Goal: Task Accomplishment & Management: Manage account settings

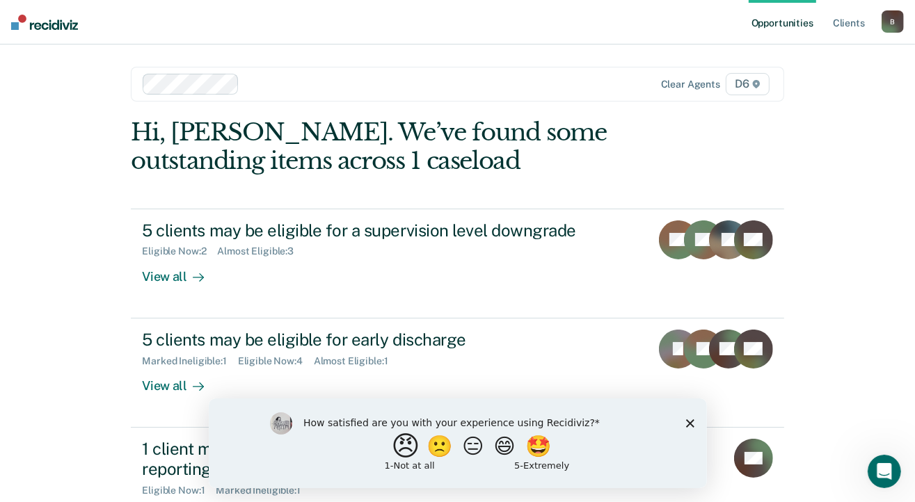
click at [399, 447] on button "😠" at bounding box center [406, 446] width 33 height 28
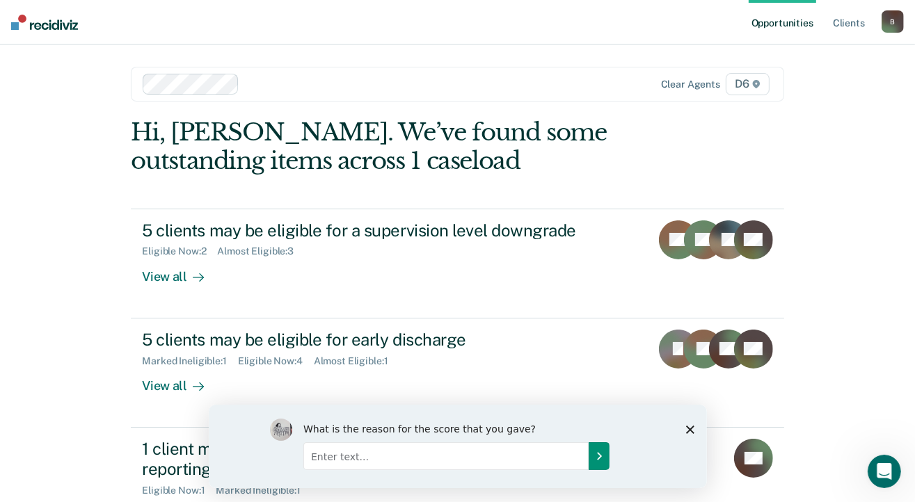
click at [593, 456] on icon "Submit your response" at bounding box center [598, 455] width 11 height 11
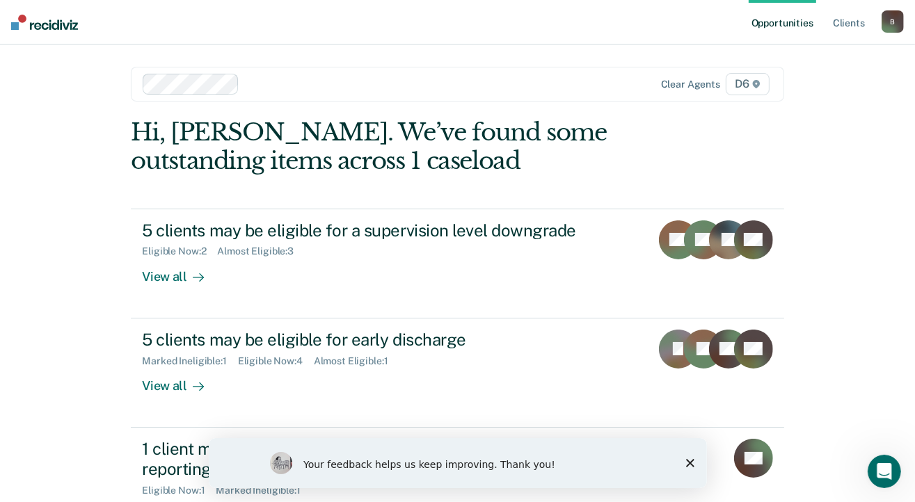
click at [694, 461] on div "Your feedback helps us keep improving. Thank you!" at bounding box center [457, 463] width 498 height 50
click at [686, 461] on icon "Close survey" at bounding box center [689, 462] width 8 height 8
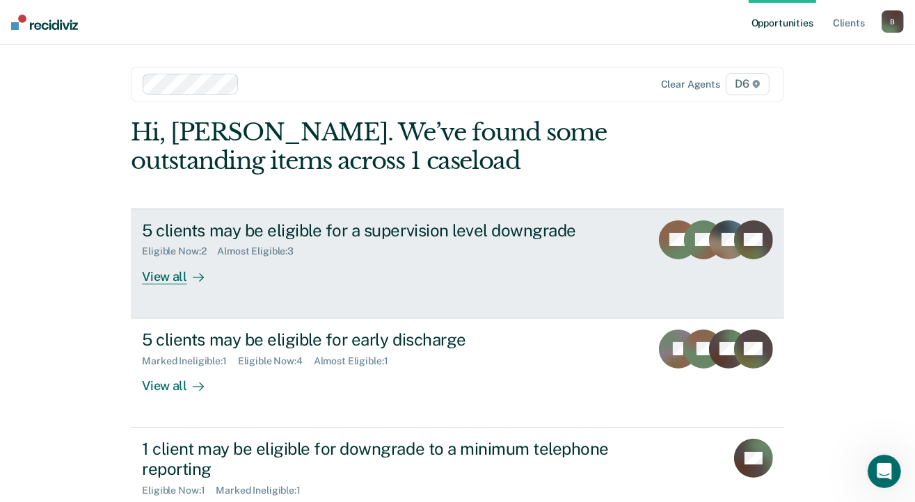
click at [169, 273] on div "View all" at bounding box center [181, 270] width 78 height 27
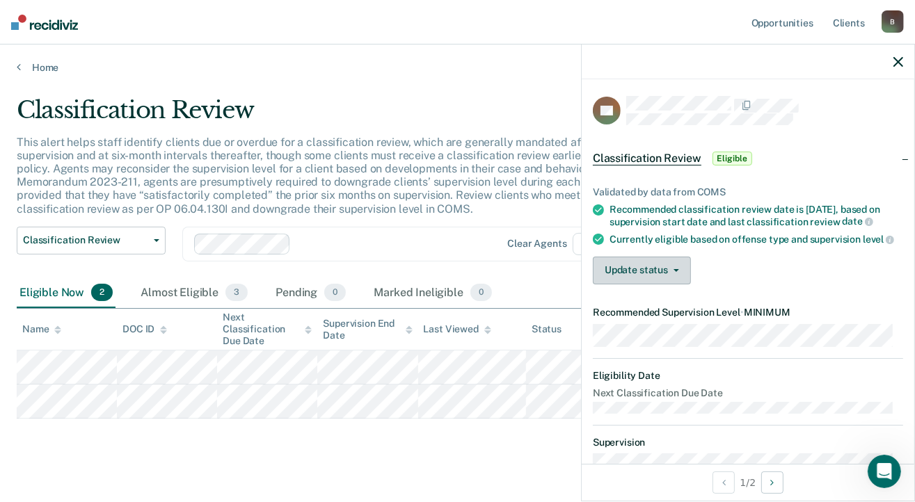
click at [676, 285] on button "Update status" at bounding box center [642, 271] width 98 height 28
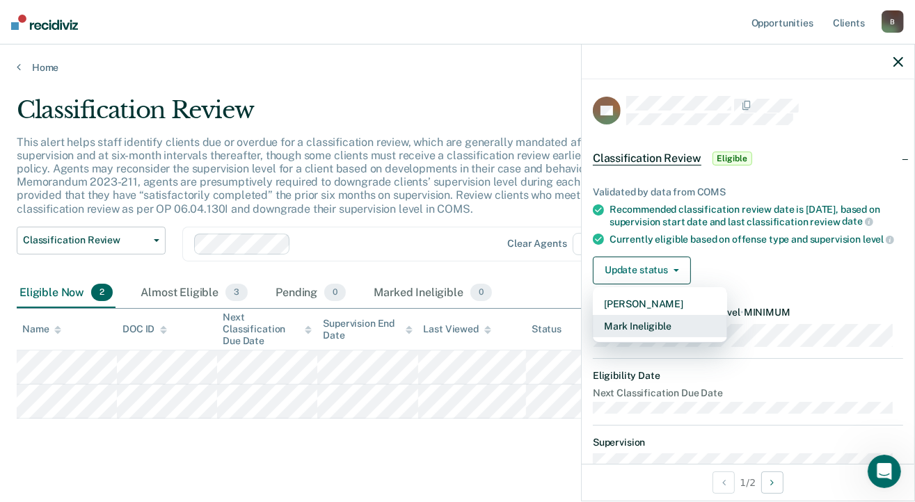
click at [660, 337] on button "Mark Ineligible" at bounding box center [660, 326] width 134 height 22
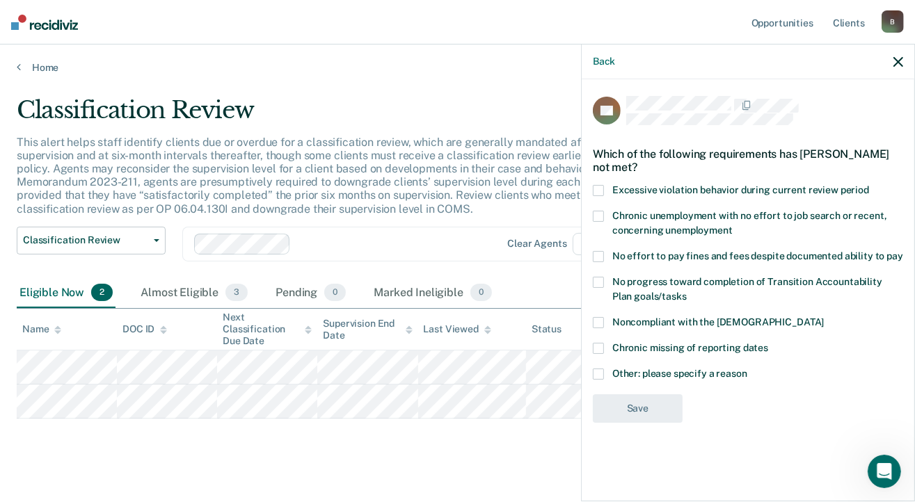
click at [604, 374] on label "Other: please specify a reason" at bounding box center [748, 376] width 310 height 15
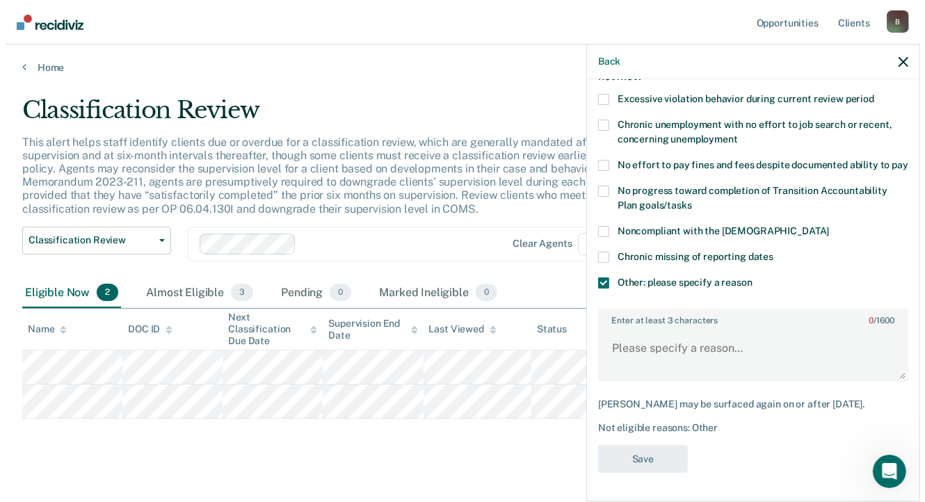
scroll to position [114, 0]
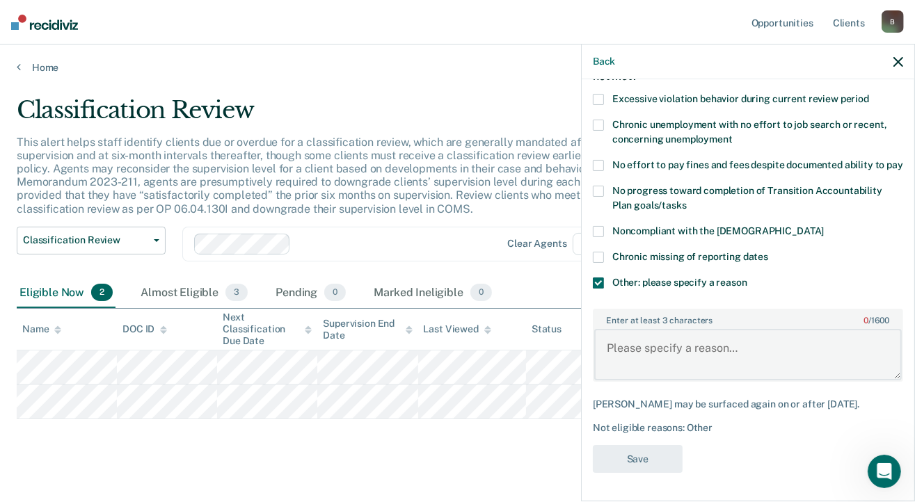
click at [626, 337] on textarea "Enter at least 3 characters 0 / 1600" at bounding box center [748, 354] width 308 height 51
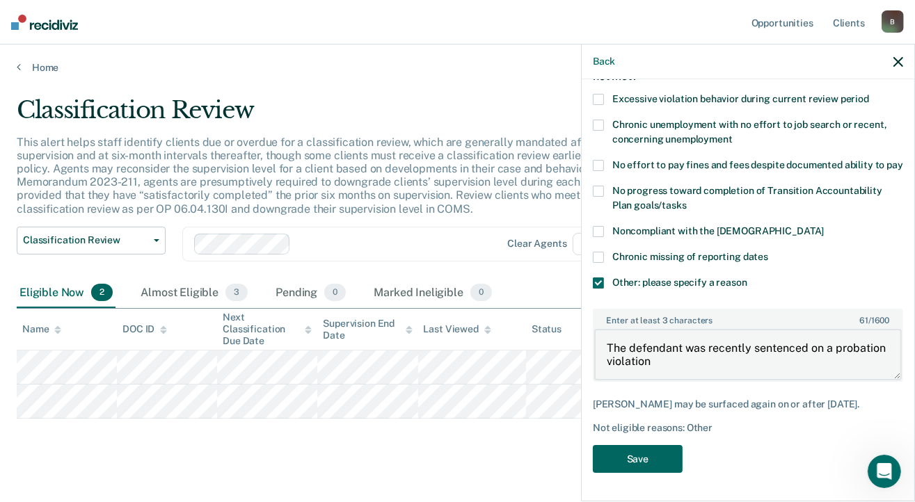
type textarea "The defendant was recently sentenced on a probation violation"
click at [639, 460] on button "Save" at bounding box center [638, 459] width 90 height 29
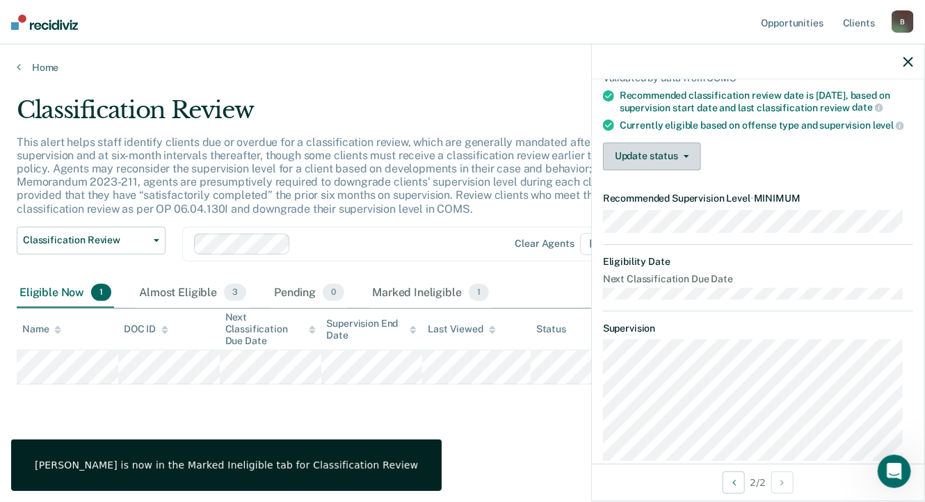
click at [630, 170] on button "Update status" at bounding box center [652, 157] width 98 height 28
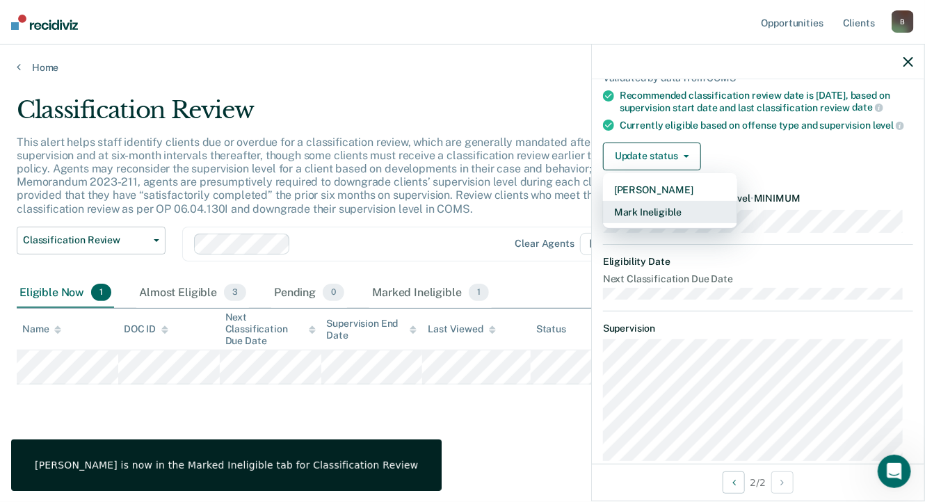
click at [637, 219] on button "Mark Ineligible" at bounding box center [670, 212] width 134 height 22
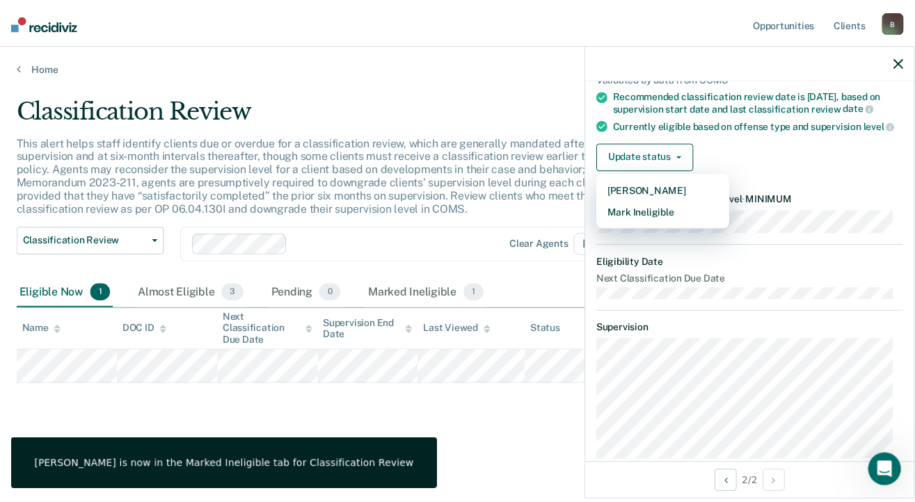
scroll to position [0, 0]
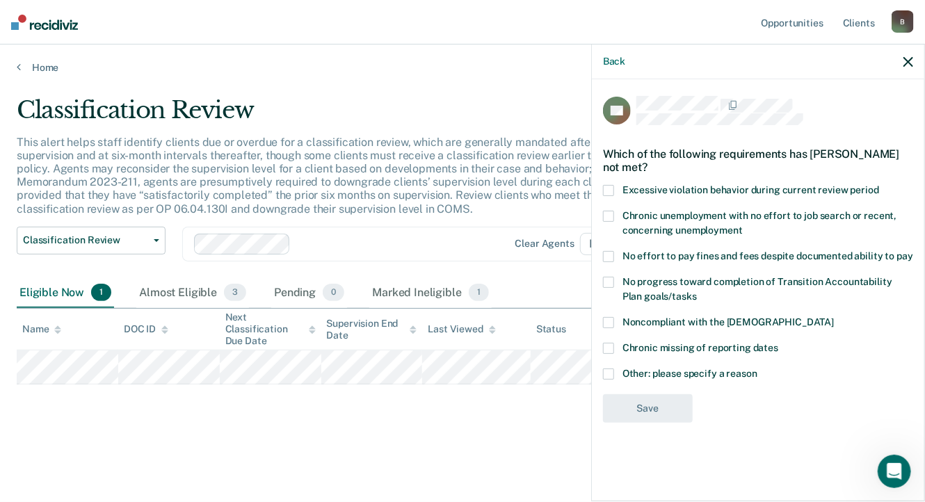
click at [611, 375] on span at bounding box center [608, 374] width 11 height 11
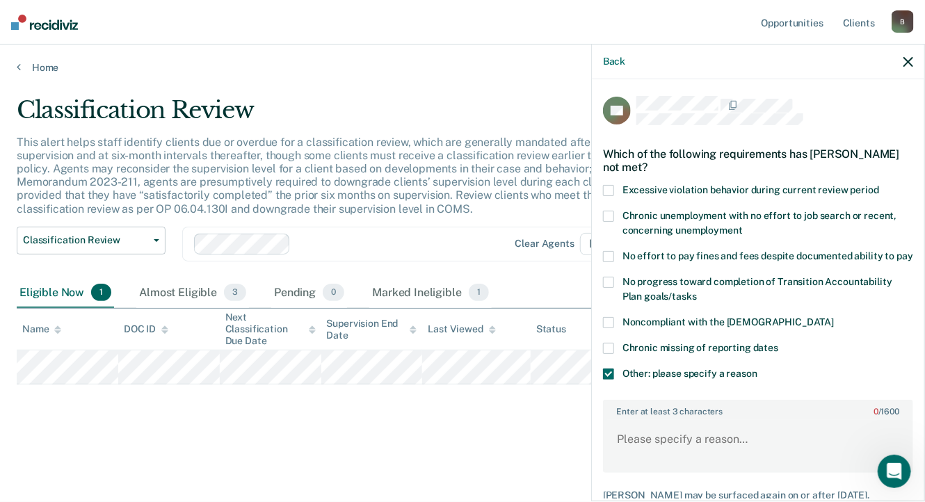
click at [615, 260] on label "No effort to pay fines and fees despite documented ability to pay" at bounding box center [758, 258] width 310 height 15
click at [604, 380] on span at bounding box center [608, 374] width 11 height 11
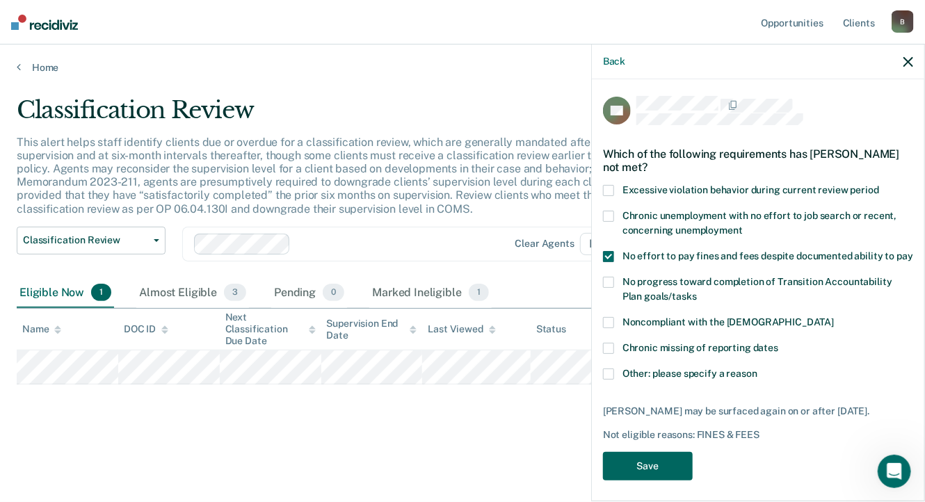
click at [641, 481] on button "Save" at bounding box center [648, 466] width 90 height 29
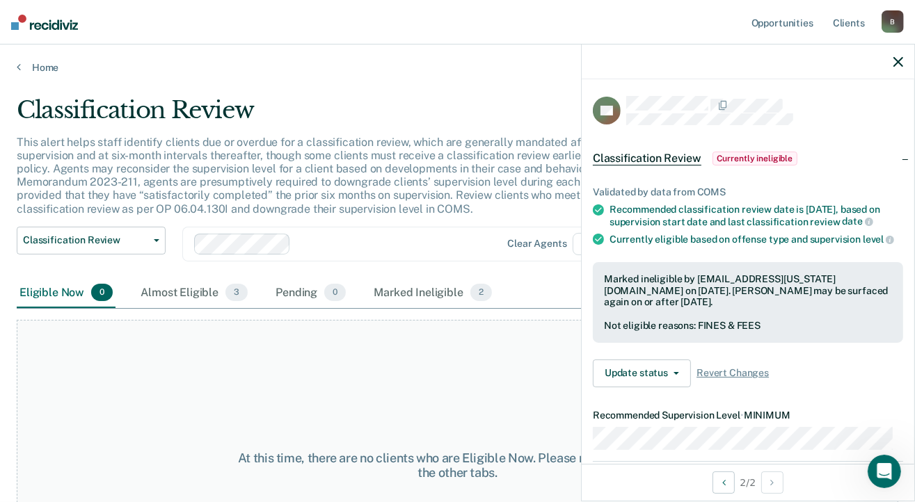
click at [902, 59] on icon "button" at bounding box center [898, 62] width 10 height 10
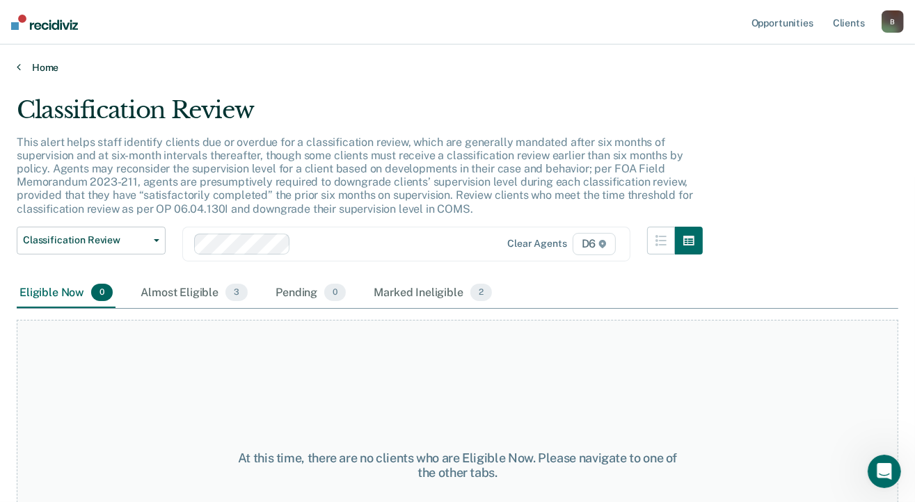
click at [44, 64] on link "Home" at bounding box center [457, 67] width 881 height 13
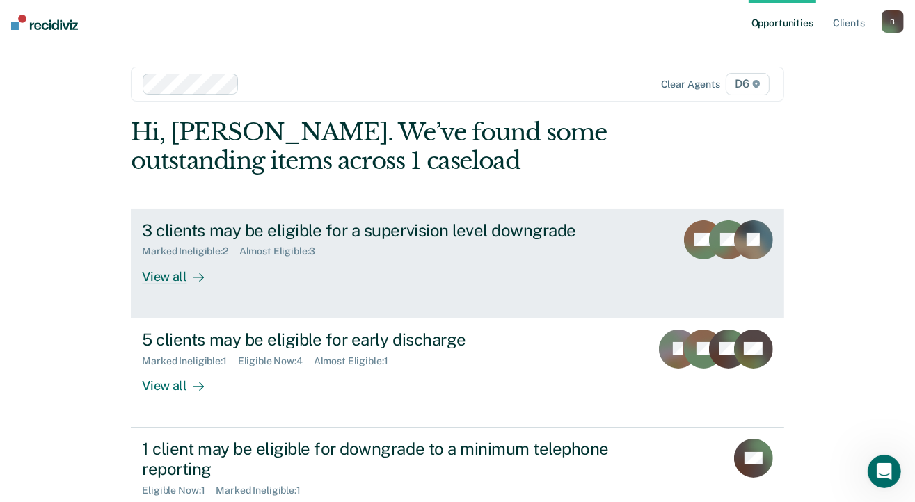
click at [161, 276] on div "View all" at bounding box center [181, 270] width 78 height 27
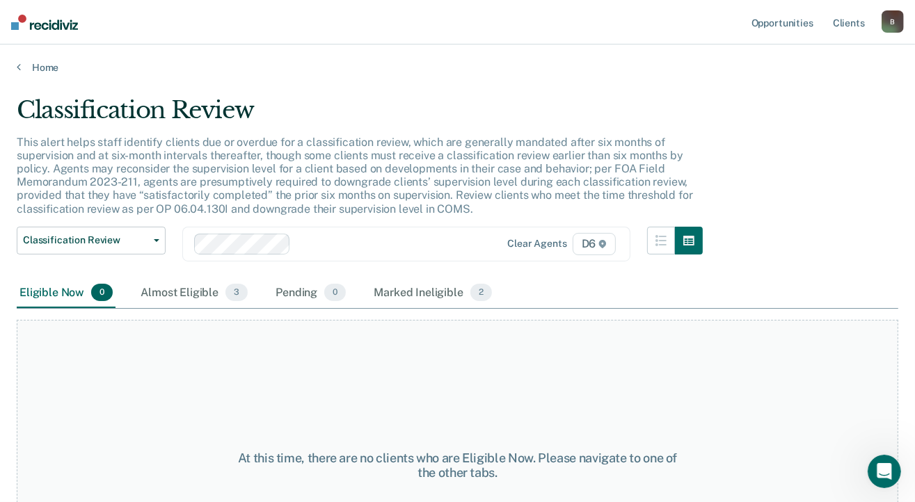
click at [42, 59] on div "Home" at bounding box center [457, 59] width 915 height 29
click at [42, 66] on link "Home" at bounding box center [457, 67] width 881 height 13
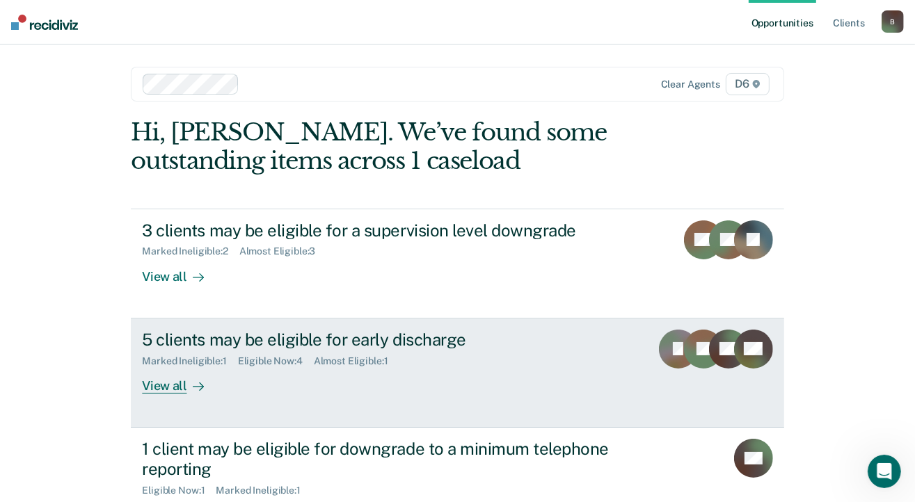
click at [168, 381] on div "View all" at bounding box center [181, 380] width 78 height 27
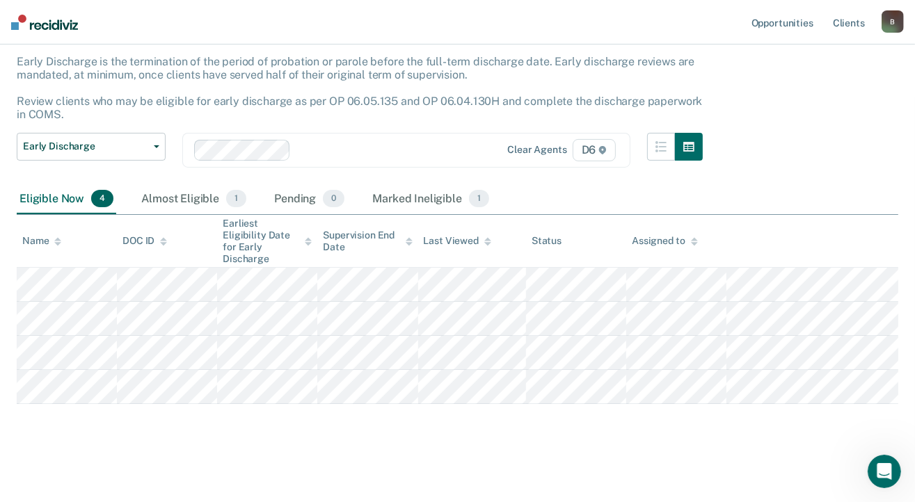
scroll to position [81, 0]
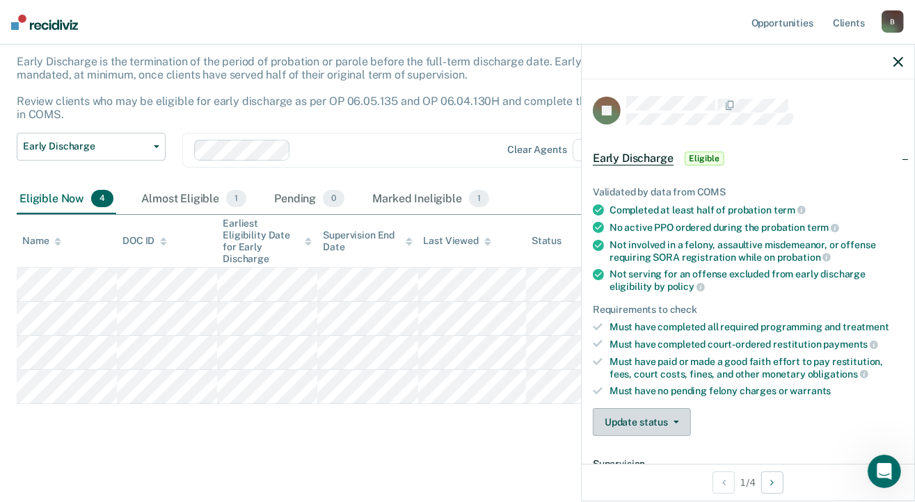
click at [621, 410] on button "Update status" at bounding box center [642, 422] width 98 height 28
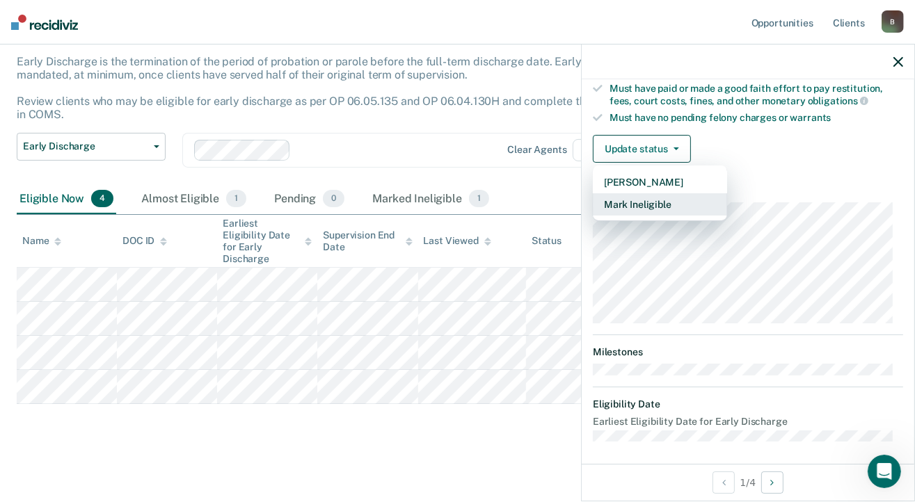
click at [632, 201] on button "Mark Ineligible" at bounding box center [660, 204] width 134 height 22
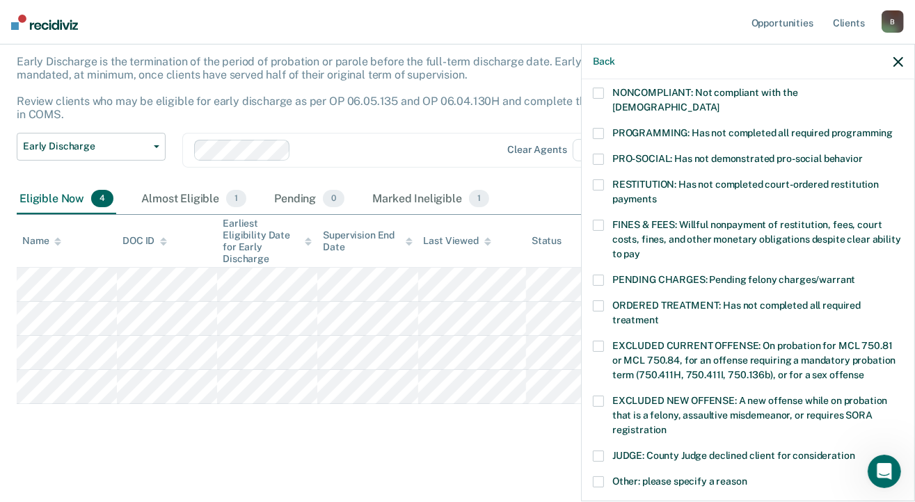
click at [604, 220] on label "FINES & FEES: Willful nonpayment of restitution, fees, court costs, fines, and …" at bounding box center [748, 242] width 310 height 44
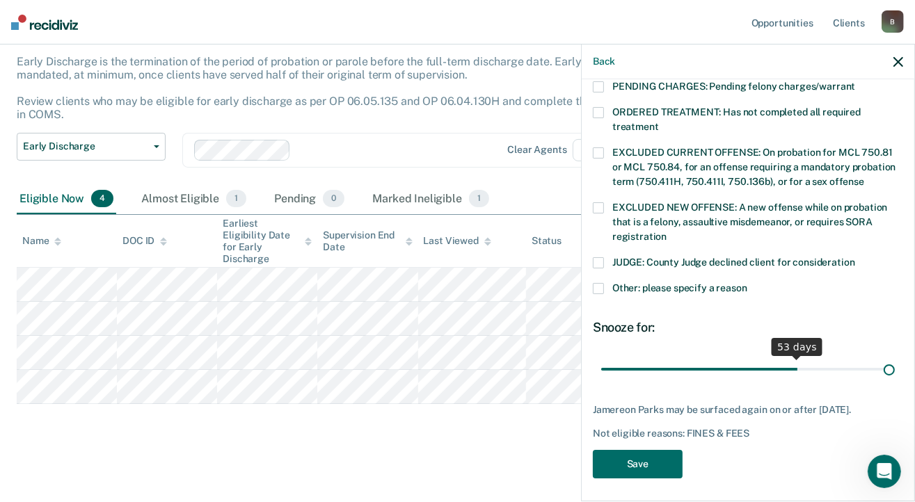
scroll to position [455, 0]
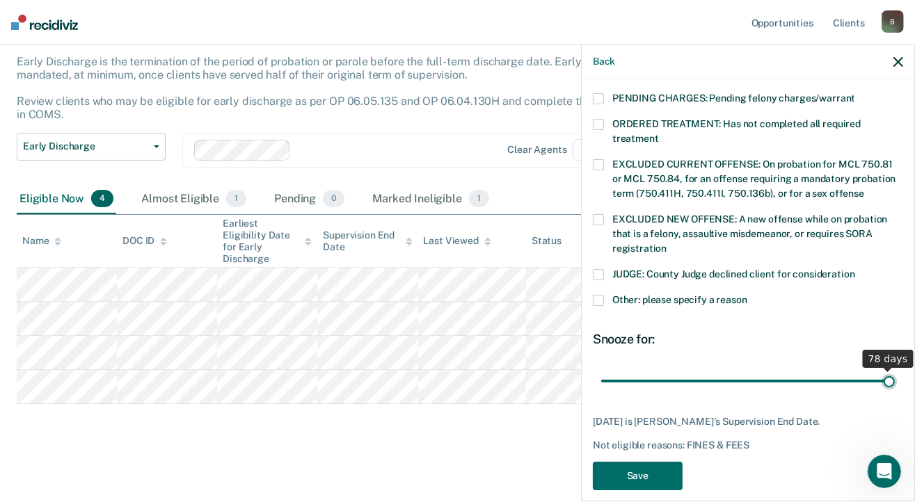
drag, startPoint x: 708, startPoint y: 356, endPoint x: 907, endPoint y: 342, distance: 200.2
type input "78"
click at [895, 369] on input "range" at bounding box center [748, 381] width 294 height 24
click at [626, 465] on button "Save" at bounding box center [638, 476] width 90 height 29
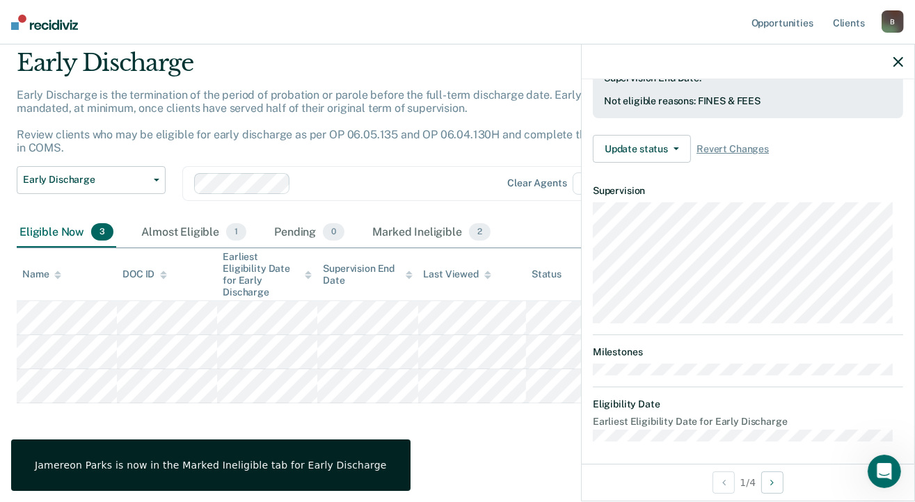
scroll to position [273, 0]
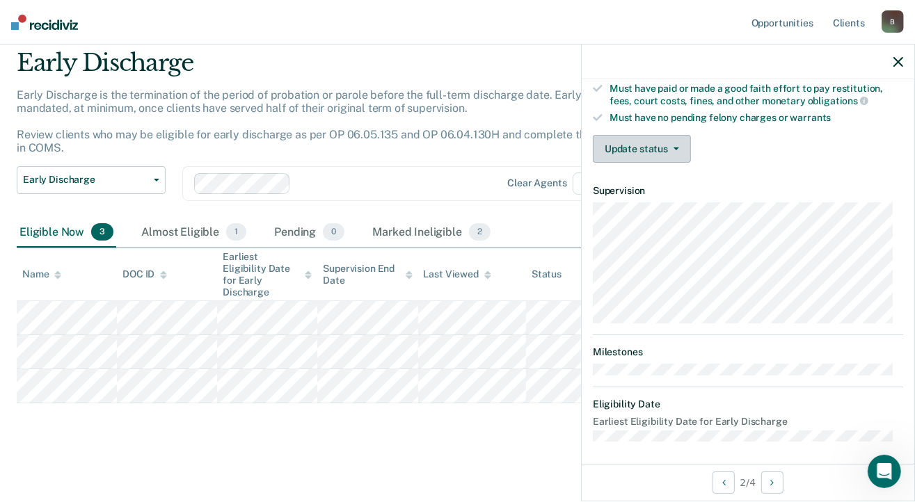
click at [642, 145] on button "Update status" at bounding box center [642, 149] width 98 height 28
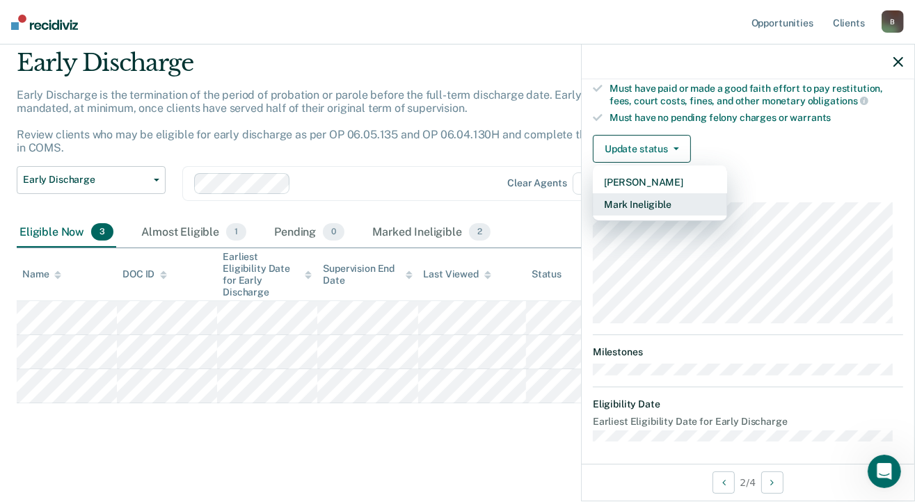
click at [646, 198] on button "Mark Ineligible" at bounding box center [660, 204] width 134 height 22
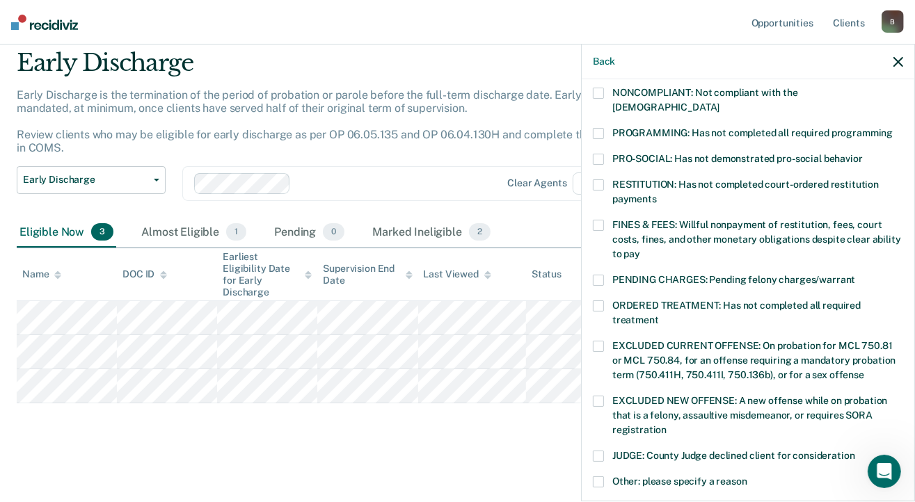
click at [598, 220] on span at bounding box center [598, 225] width 11 height 11
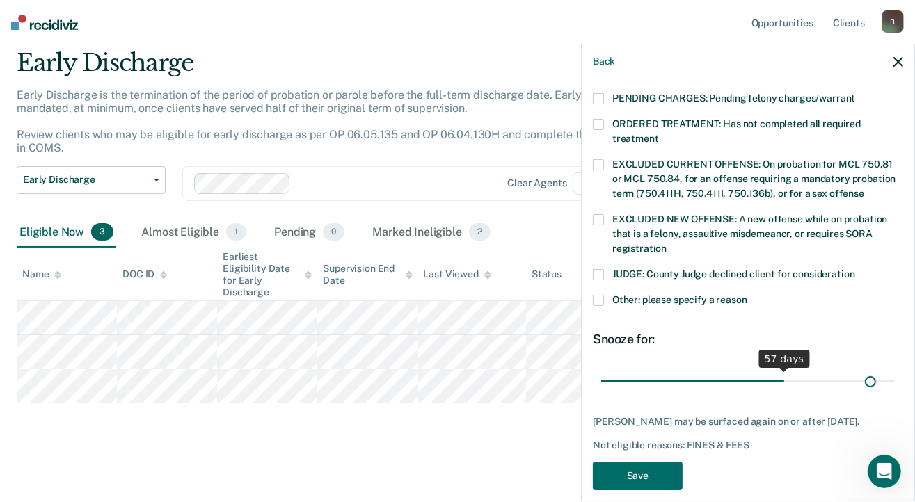
scroll to position [467, 0]
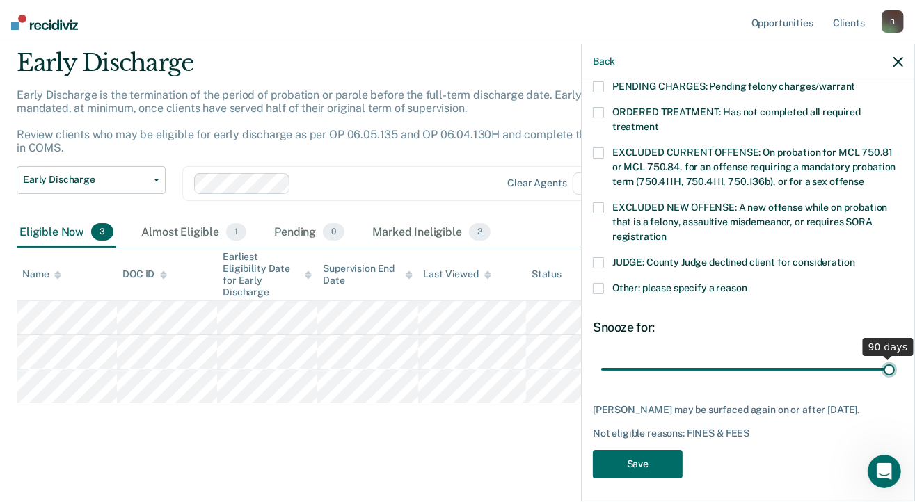
drag, startPoint x: 696, startPoint y: 353, endPoint x: 906, endPoint y: 349, distance: 210.2
type input "90"
click at [895, 358] on input "range" at bounding box center [748, 370] width 294 height 24
click at [620, 460] on button "Save" at bounding box center [638, 464] width 90 height 29
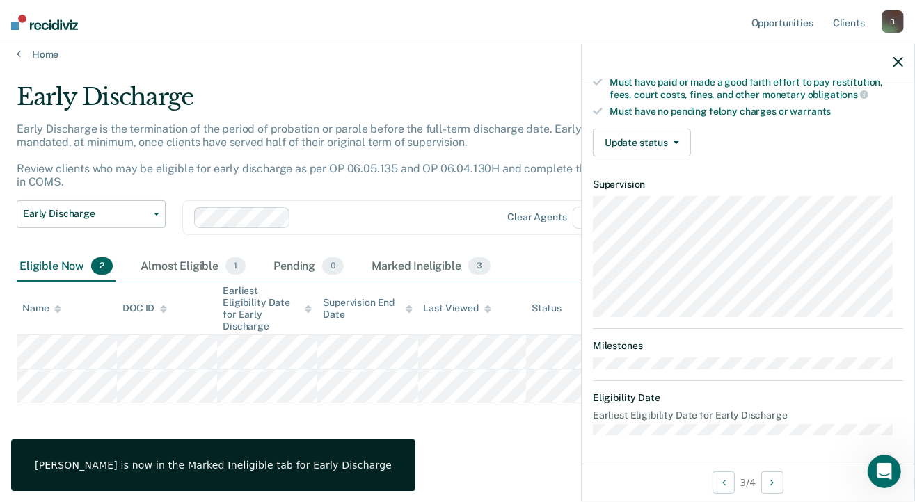
scroll to position [273, 0]
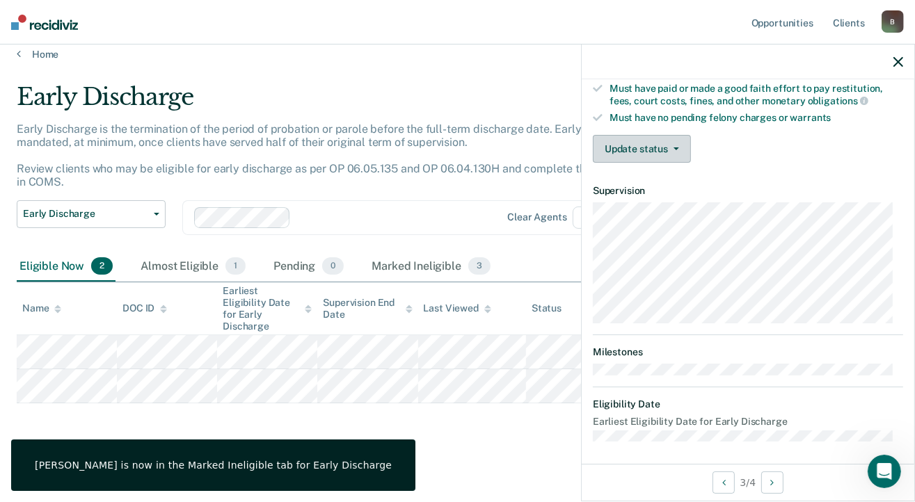
click at [658, 146] on button "Update status" at bounding box center [642, 149] width 98 height 28
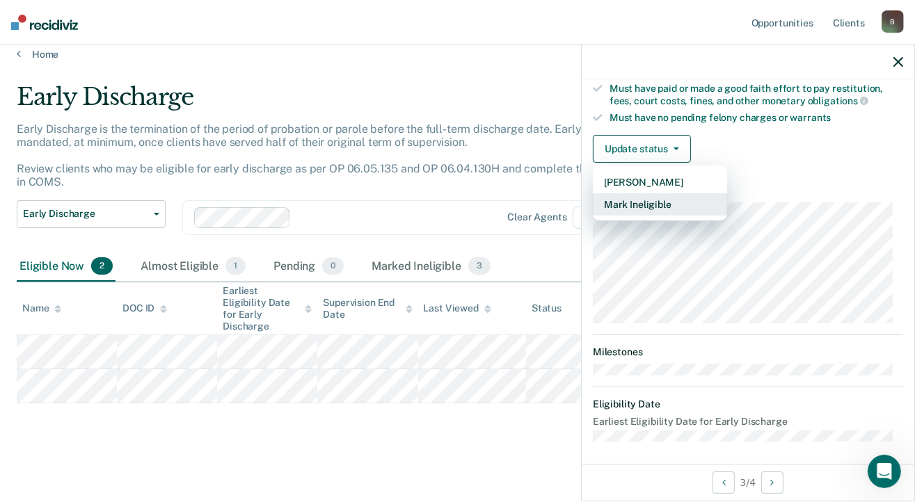
click at [655, 196] on button "Mark Ineligible" at bounding box center [660, 204] width 134 height 22
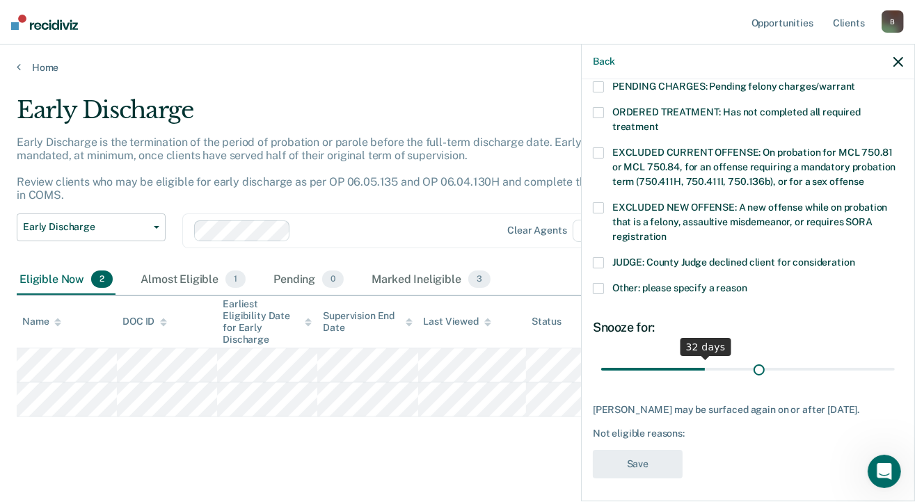
scroll to position [455, 0]
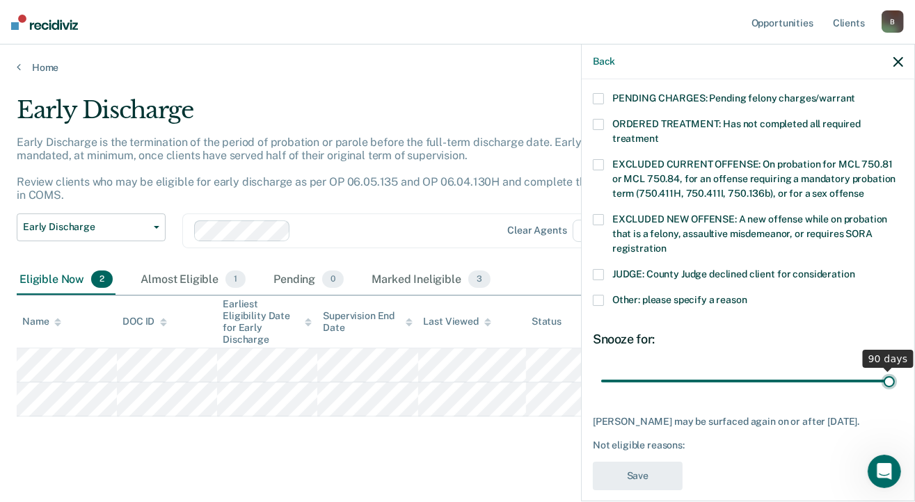
drag, startPoint x: 696, startPoint y: 354, endPoint x: 902, endPoint y: 353, distance: 206.6
type input "90"
click at [895, 369] on input "range" at bounding box center [748, 381] width 294 height 24
click at [596, 295] on span at bounding box center [598, 300] width 11 height 11
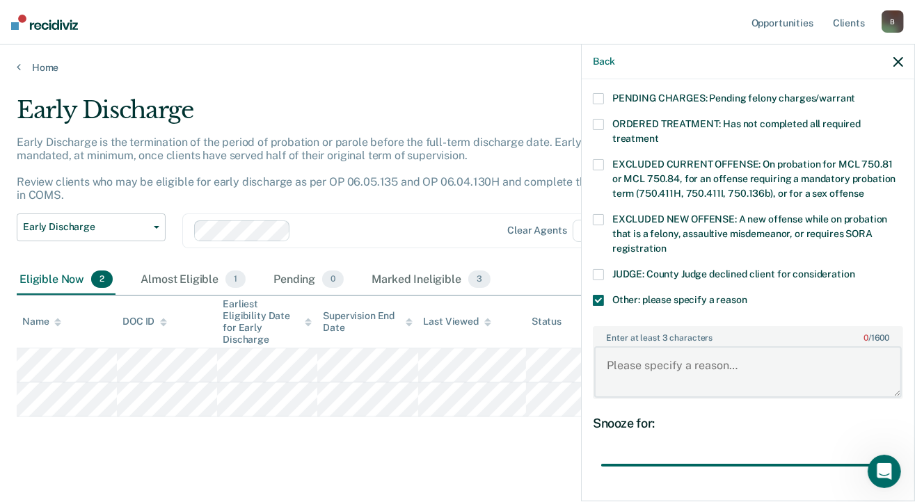
click at [627, 346] on textarea "Enter at least 3 characters 0 / 1600" at bounding box center [748, 371] width 308 height 51
drag, startPoint x: 824, startPoint y: 349, endPoint x: 603, endPoint y: 349, distance: 220.5
click at [603, 349] on textarea "need more time to pay court assessments" at bounding box center [748, 371] width 308 height 51
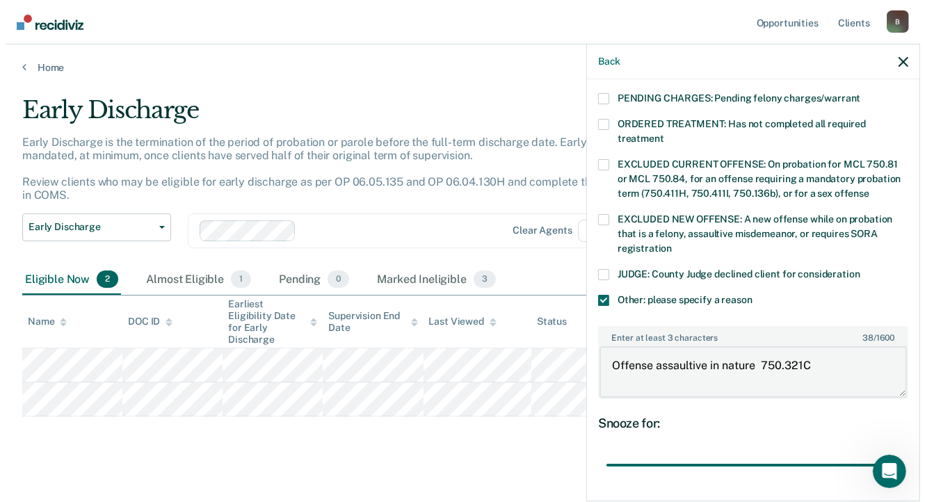
scroll to position [538, 0]
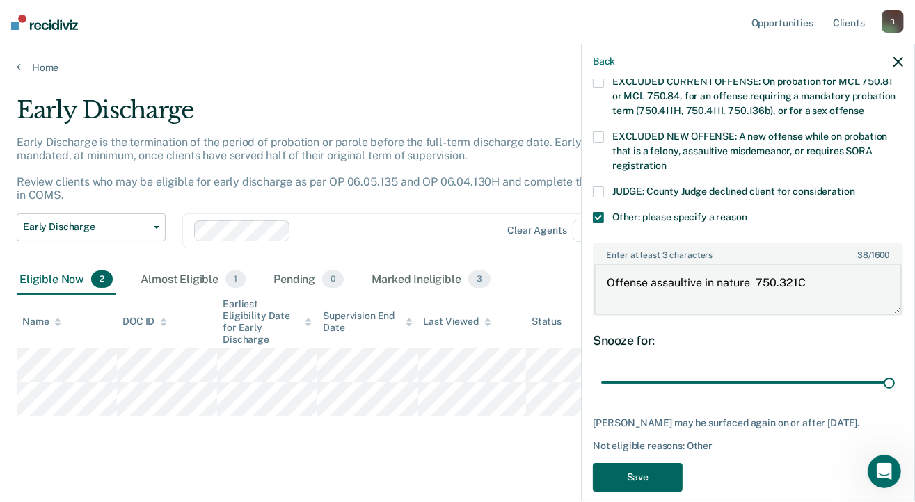
type textarea "Offense assaultive in nature 750.321C"
click at [654, 463] on button "Save" at bounding box center [638, 477] width 90 height 29
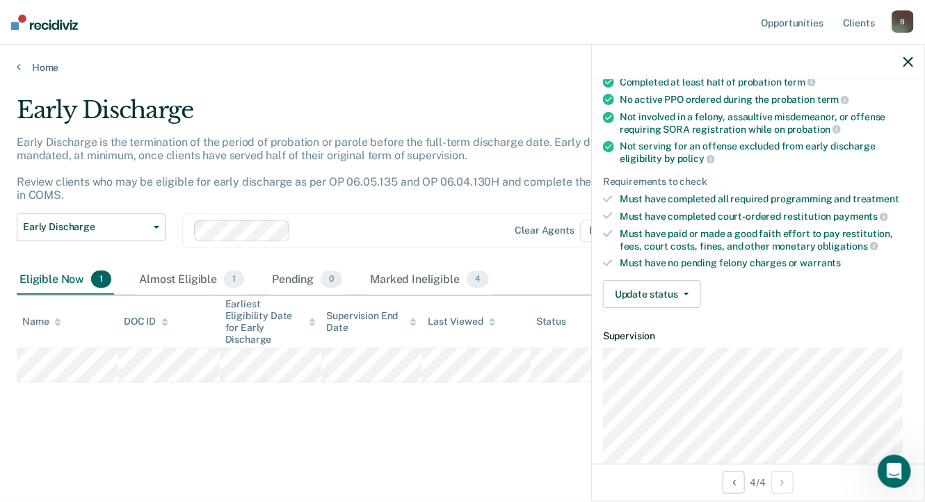
scroll to position [273, 0]
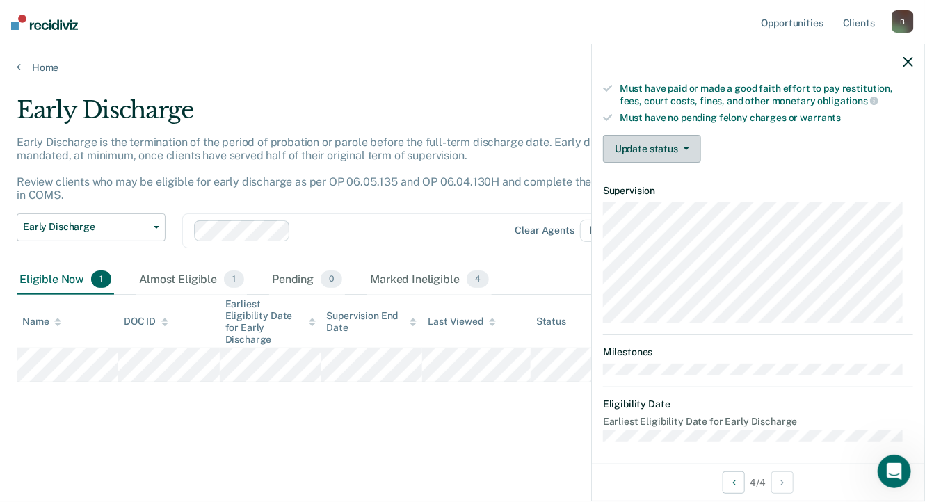
click at [644, 140] on button "Update status" at bounding box center [652, 149] width 98 height 28
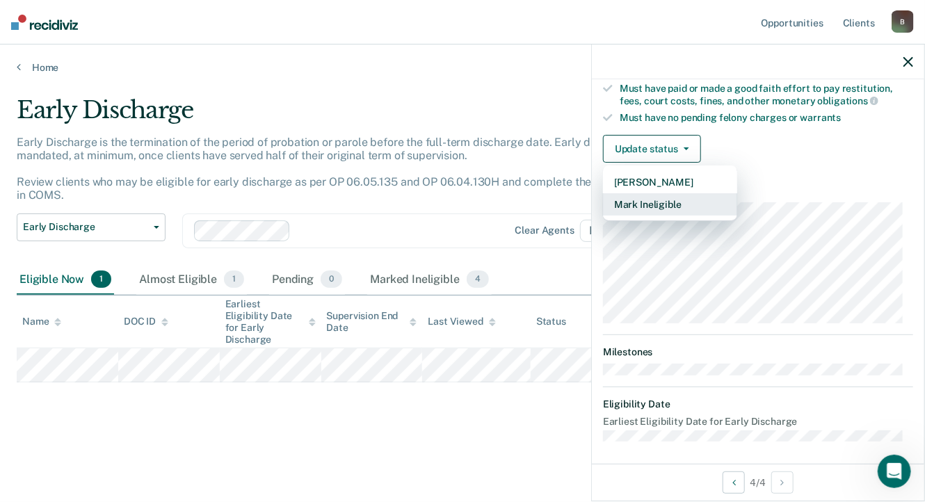
click at [641, 196] on button "Mark Ineligible" at bounding box center [670, 204] width 134 height 22
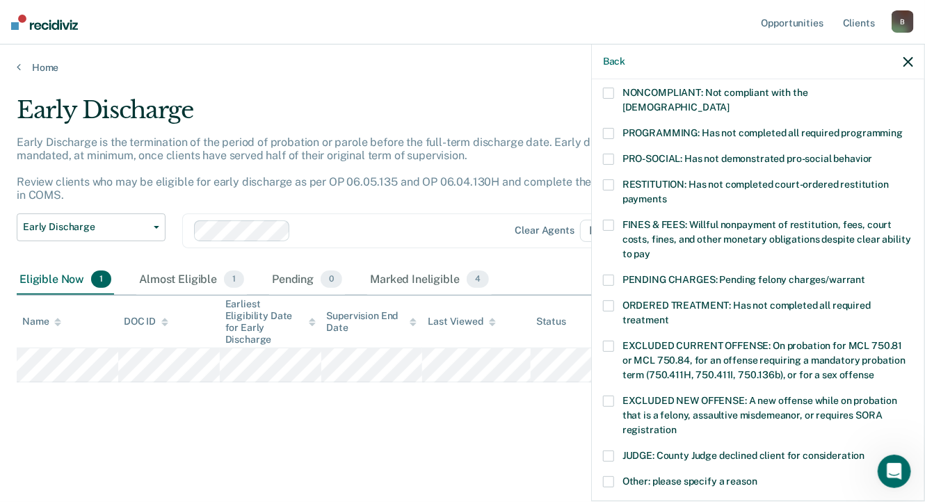
click at [605, 128] on span at bounding box center [608, 133] width 11 height 11
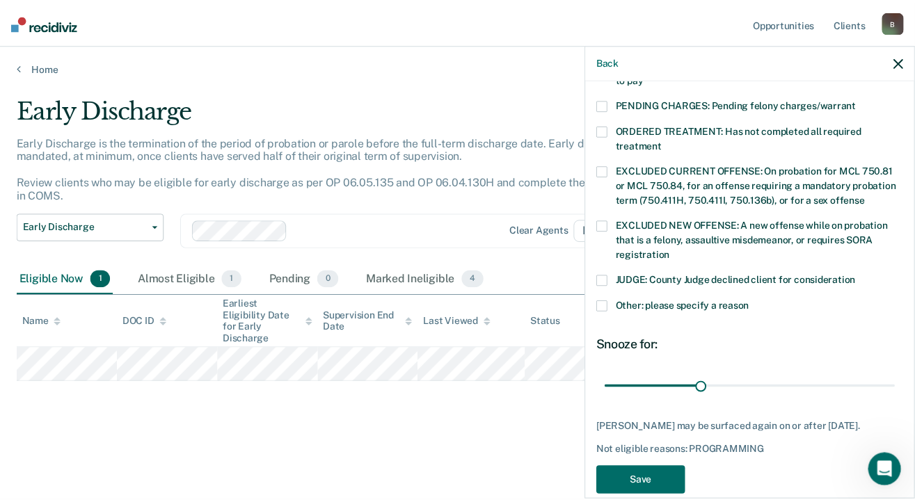
scroll to position [467, 0]
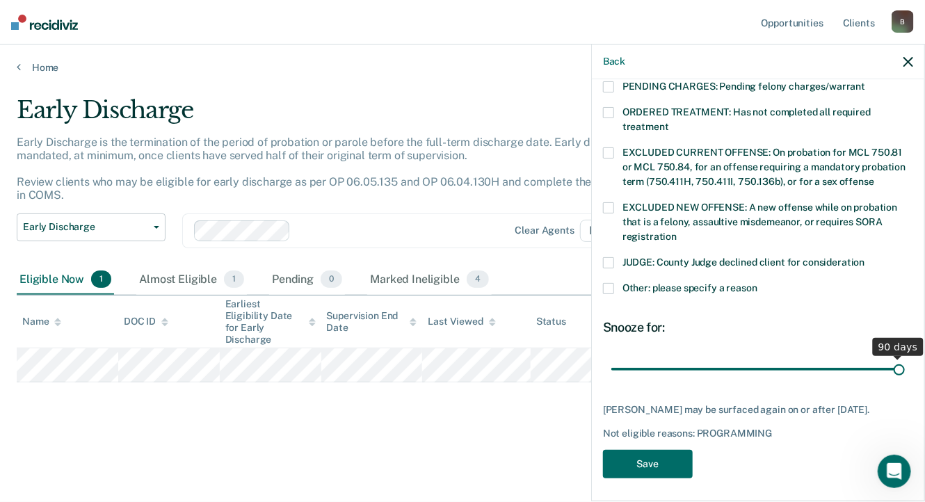
drag, startPoint x: 703, startPoint y: 353, endPoint x: 897, endPoint y: 353, distance: 193.4
type input "90"
click at [897, 358] on input "range" at bounding box center [759, 370] width 294 height 24
click at [656, 459] on button "Save" at bounding box center [648, 464] width 90 height 29
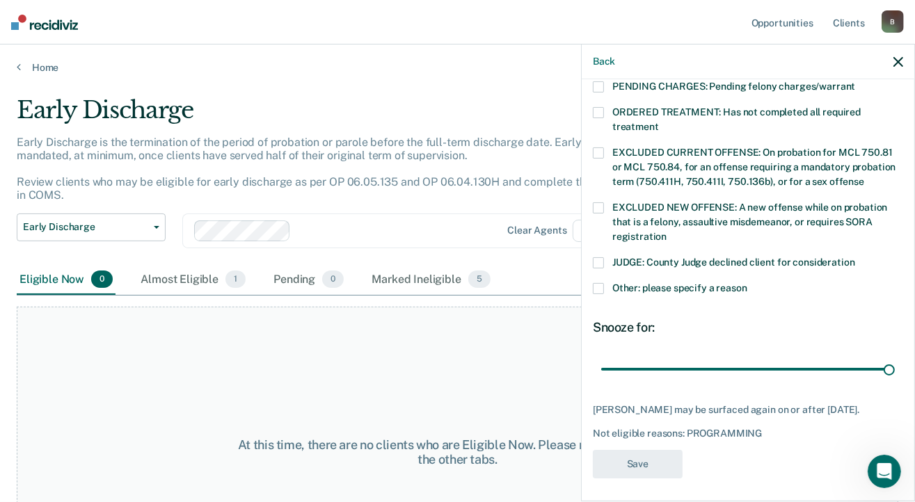
scroll to position [376, 0]
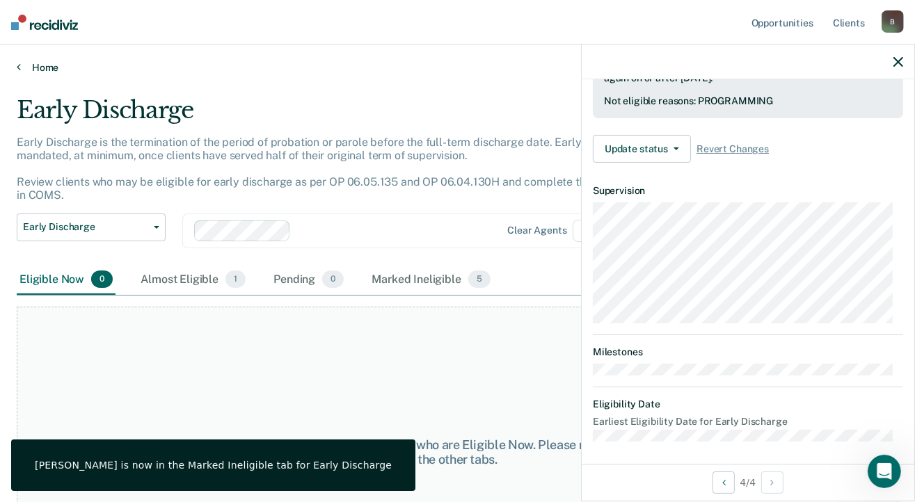
click at [38, 70] on link "Home" at bounding box center [457, 67] width 881 height 13
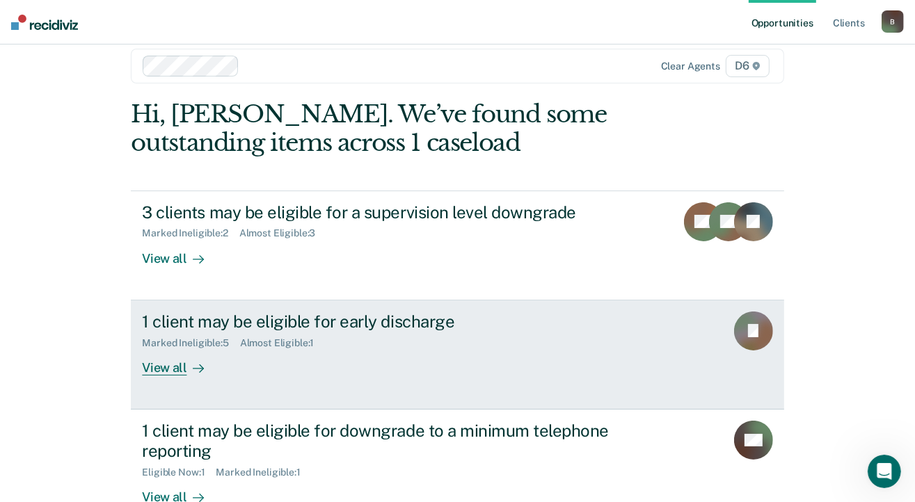
scroll to position [70, 0]
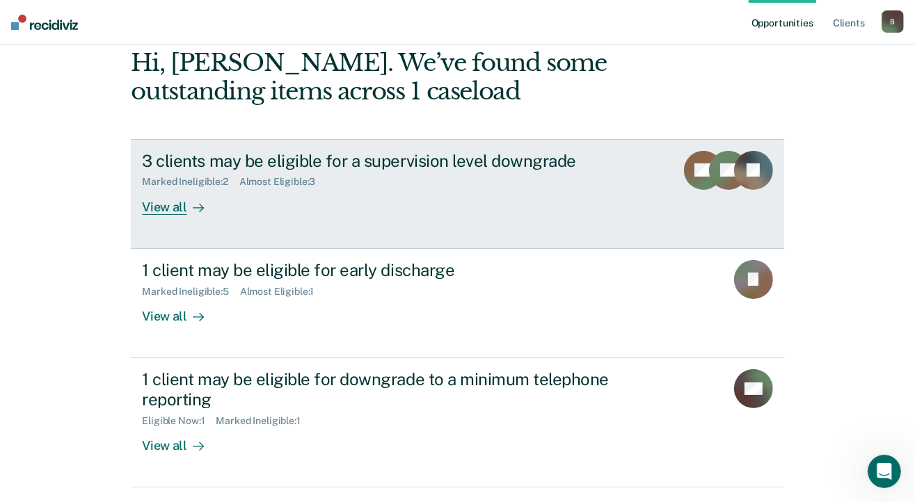
click at [183, 215] on link "3 clients may be eligible for a supervision level downgrade Marked Ineligible :…" at bounding box center [457, 194] width 653 height 110
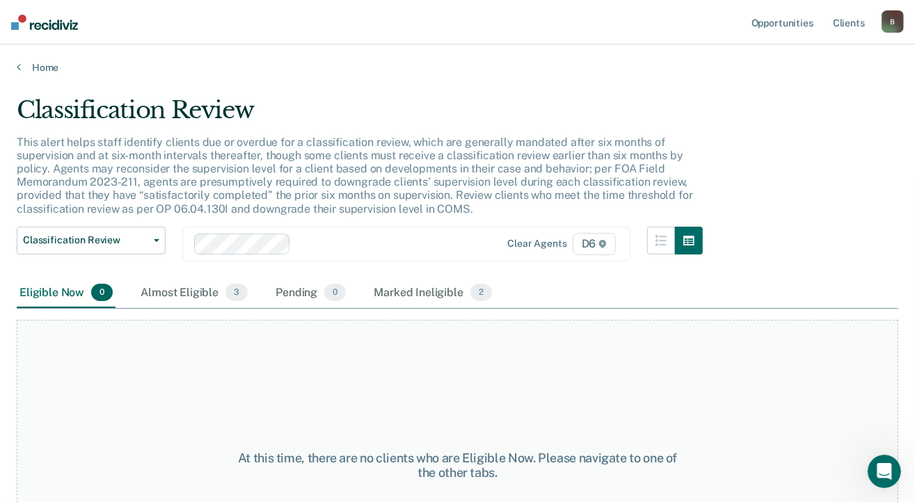
click at [43, 74] on main "Classification Review This alert helps staff identify clients due or overdue fo…" at bounding box center [457, 286] width 915 height 424
click at [55, 65] on link "Home" at bounding box center [457, 67] width 881 height 13
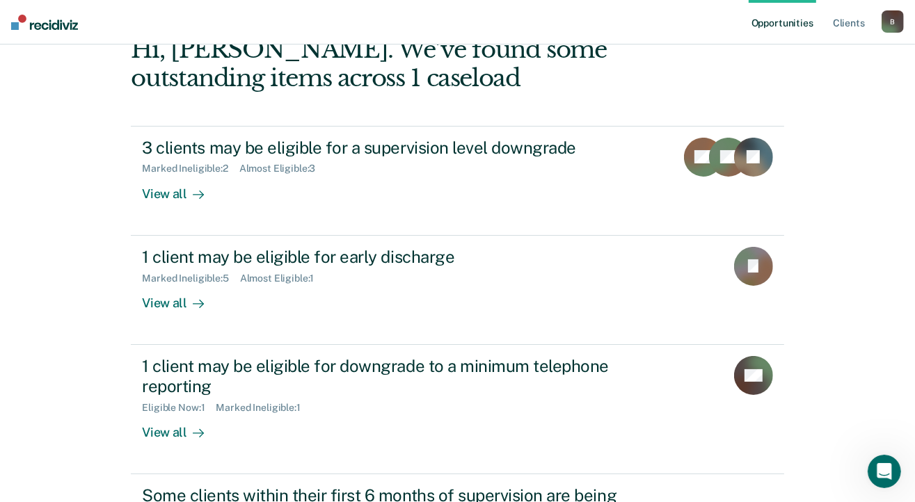
scroll to position [239, 0]
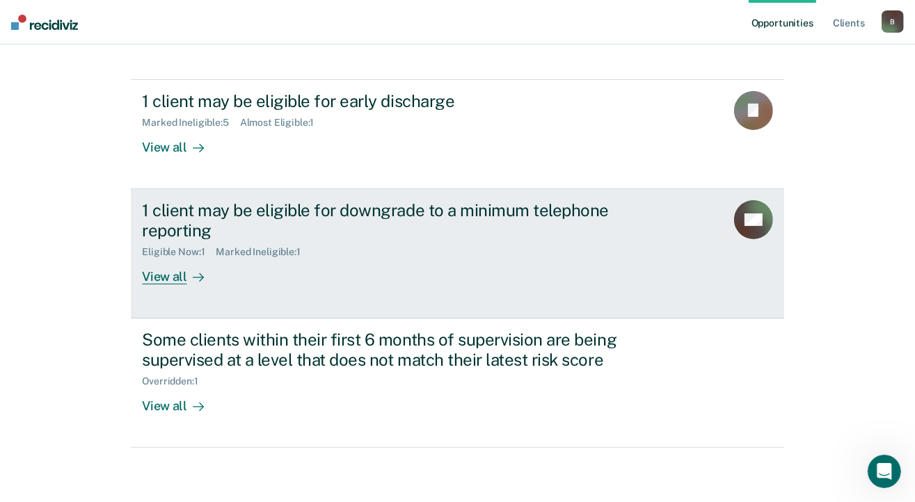
click at [157, 273] on div "View all" at bounding box center [181, 270] width 78 height 27
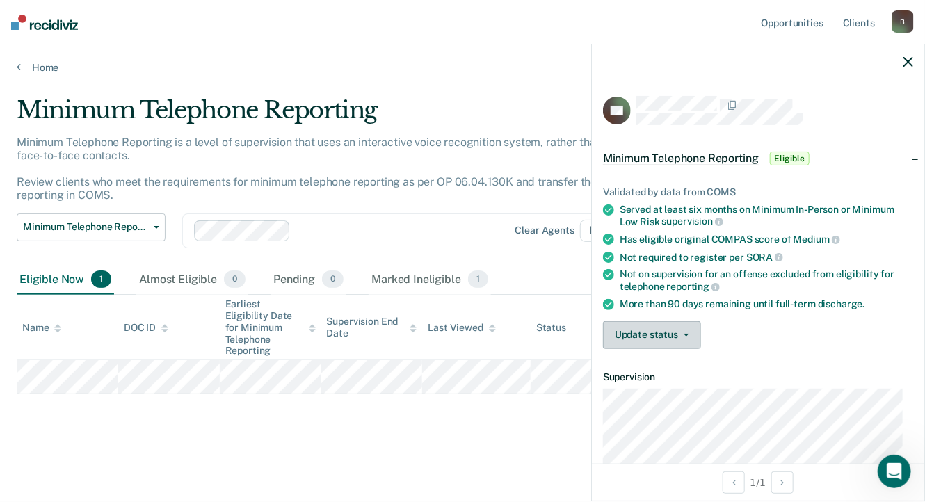
click at [653, 328] on button "Update status" at bounding box center [652, 335] width 98 height 28
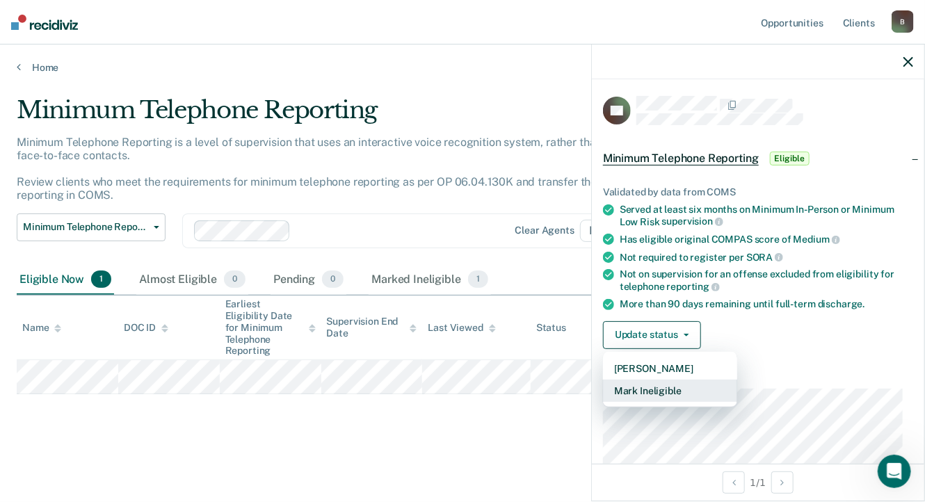
click at [653, 388] on button "Mark Ineligible" at bounding box center [670, 391] width 134 height 22
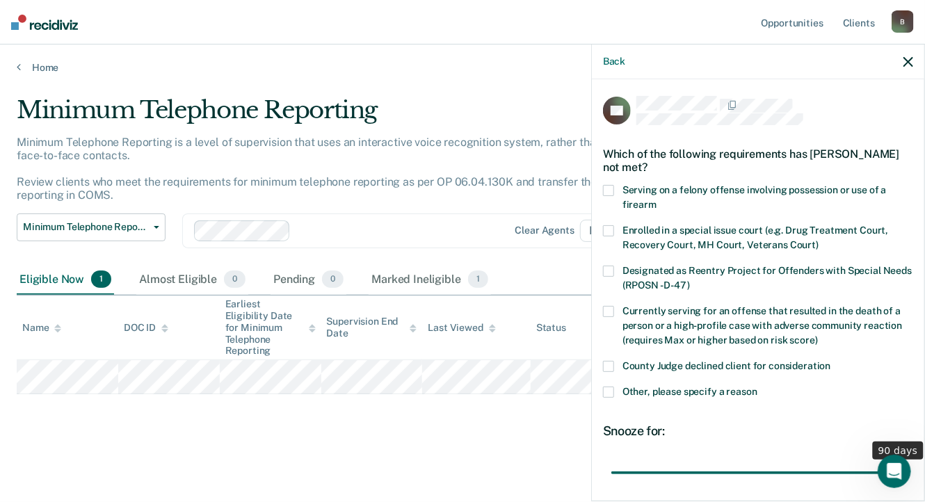
drag, startPoint x: 707, startPoint y: 470, endPoint x: 929, endPoint y: 447, distance: 223.1
type input "90"
click at [905, 461] on input "range" at bounding box center [759, 473] width 294 height 24
click at [609, 391] on span at bounding box center [608, 392] width 11 height 11
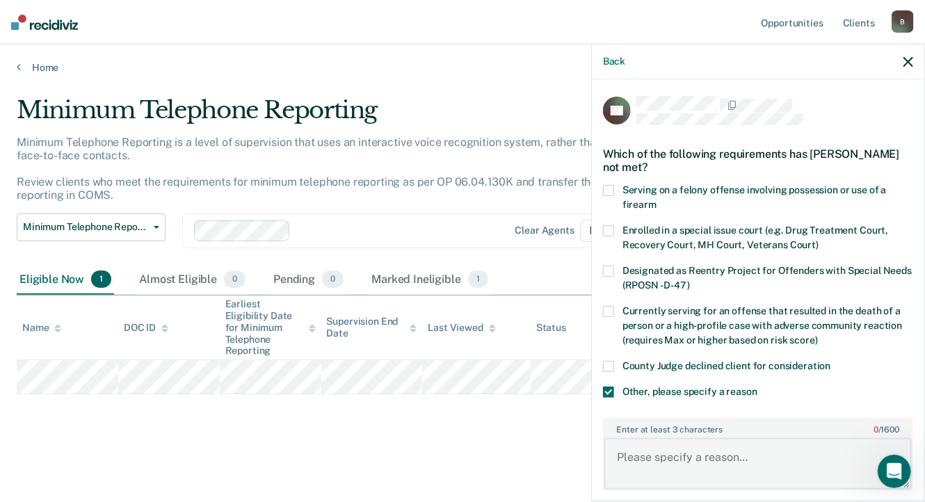
click at [618, 450] on textarea "Enter at least 3 characters 0 / 1600" at bounding box center [759, 463] width 308 height 51
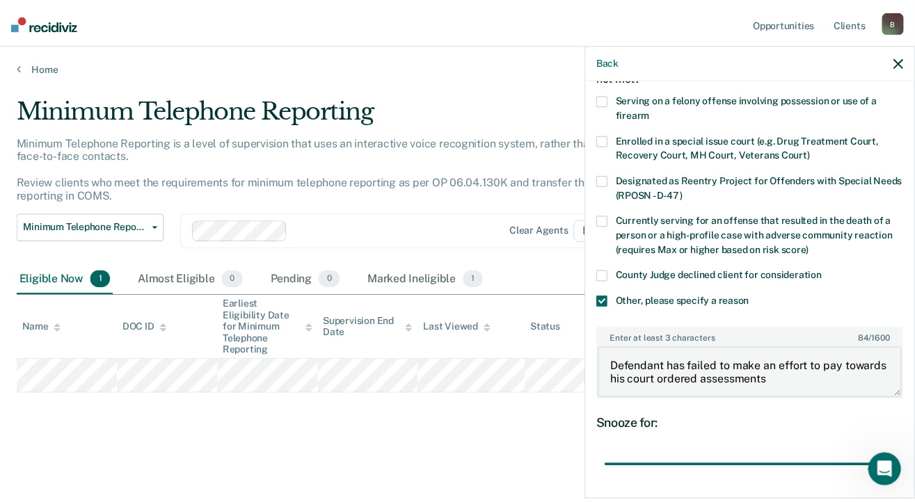
scroll to position [201, 0]
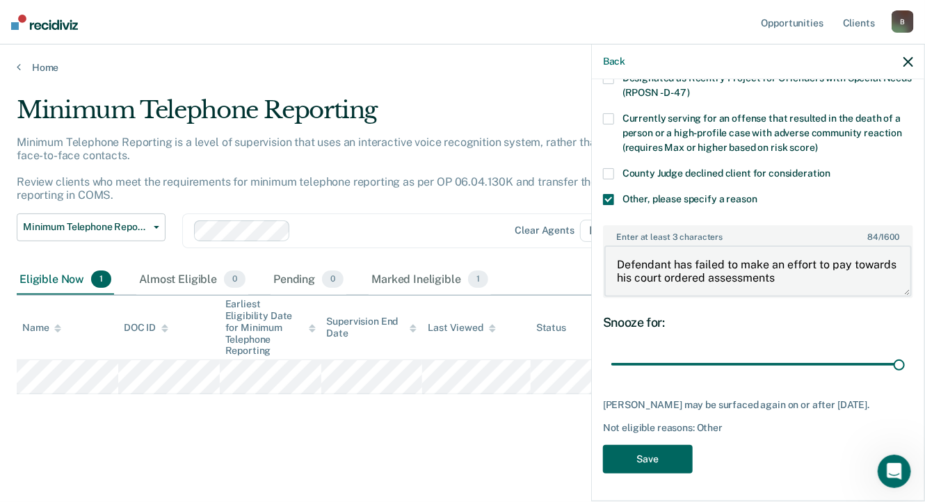
type textarea "Defendant has failed to make an effort to pay towards his court ordered assessm…"
click at [649, 461] on button "Save" at bounding box center [648, 459] width 90 height 29
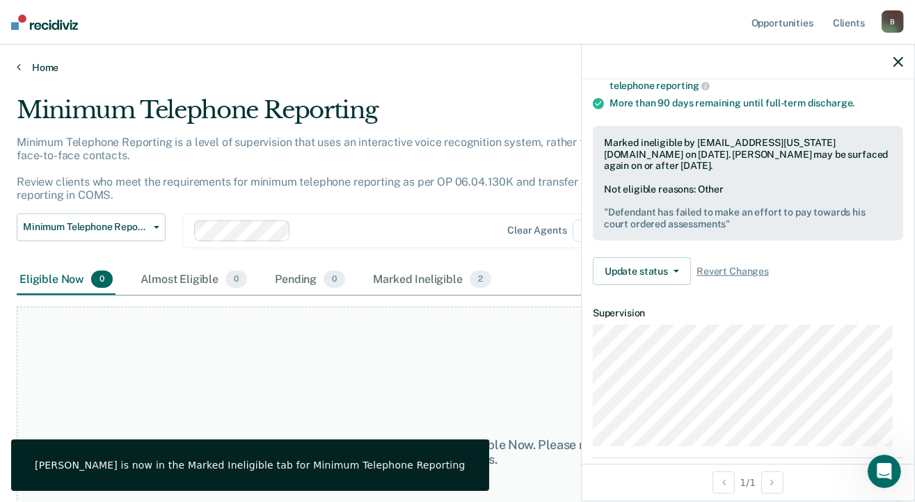
click at [40, 72] on link "Home" at bounding box center [457, 67] width 881 height 13
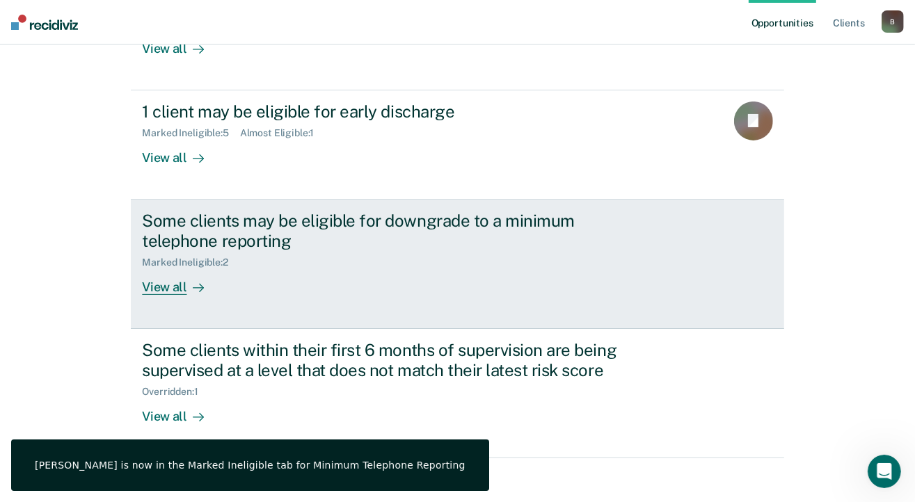
scroll to position [239, 0]
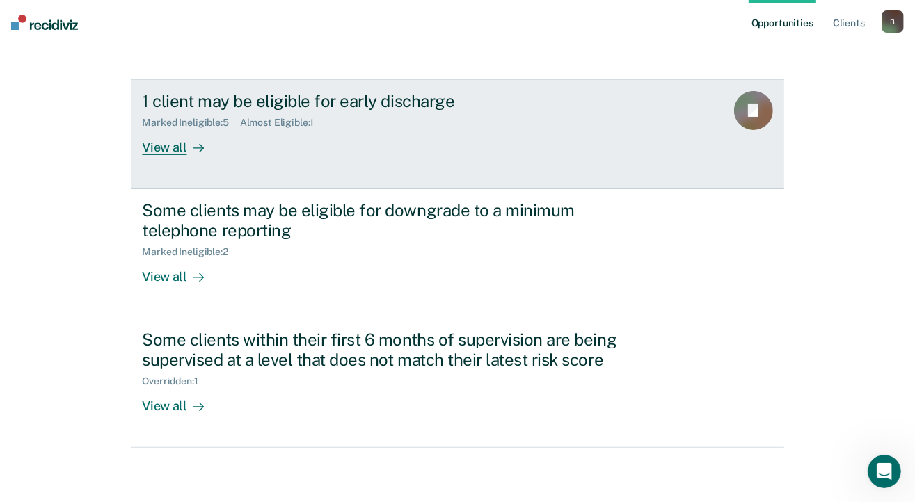
click at [171, 145] on div "View all" at bounding box center [181, 141] width 78 height 27
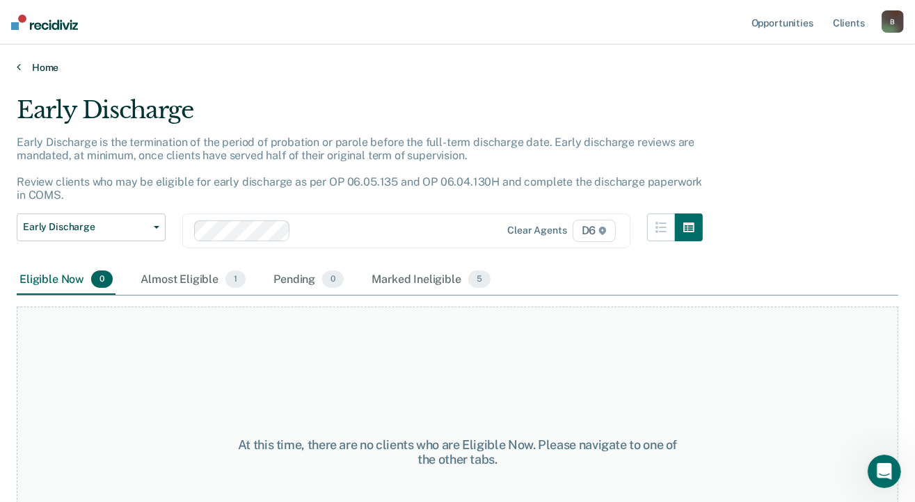
click at [47, 67] on link "Home" at bounding box center [457, 67] width 881 height 13
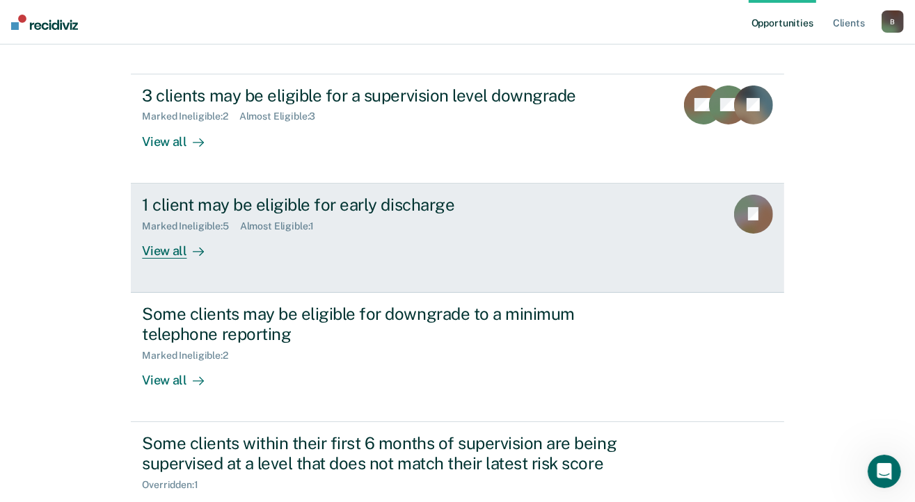
scroll to position [239, 0]
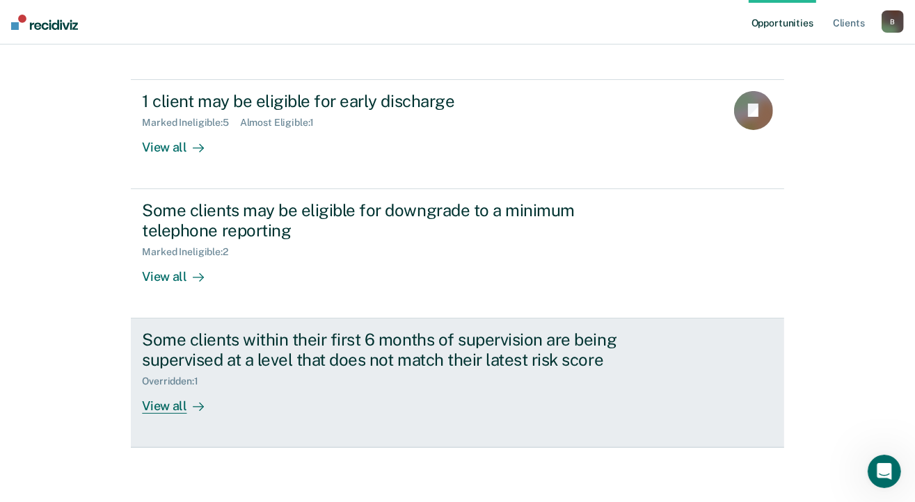
click at [159, 410] on div "View all" at bounding box center [181, 400] width 78 height 27
